Goal: Entertainment & Leisure: Consume media (video, audio)

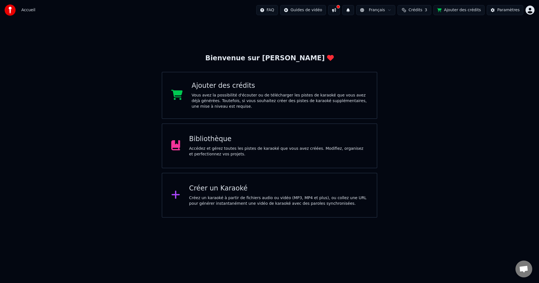
click at [221, 155] on div "Accédez et gérez toutes les pistes de karaoké que vous avez créées. Modifiez, o…" at bounding box center [278, 151] width 179 height 11
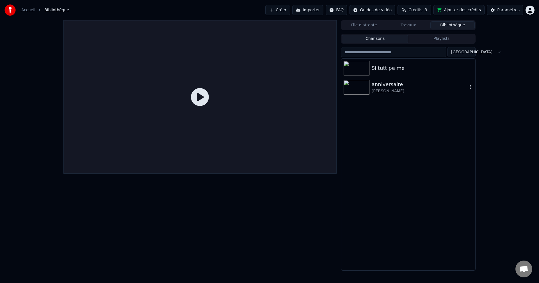
click at [355, 86] on img at bounding box center [357, 87] width 26 height 15
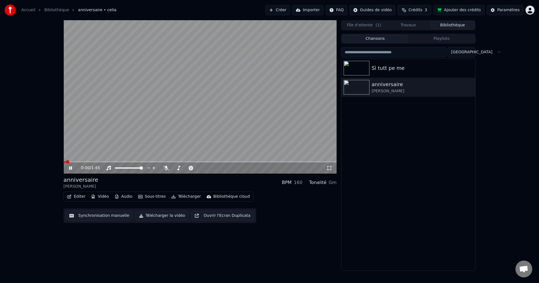
click at [329, 169] on icon at bounding box center [329, 168] width 6 height 4
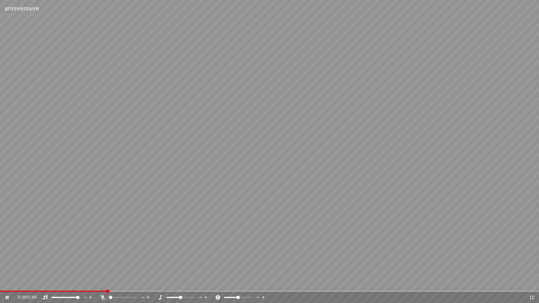
click at [126, 283] on div at bounding box center [128, 298] width 45 height 6
click at [126, 283] on span at bounding box center [123, 297] width 28 height 1
